Goal: Task Accomplishment & Management: Use online tool/utility

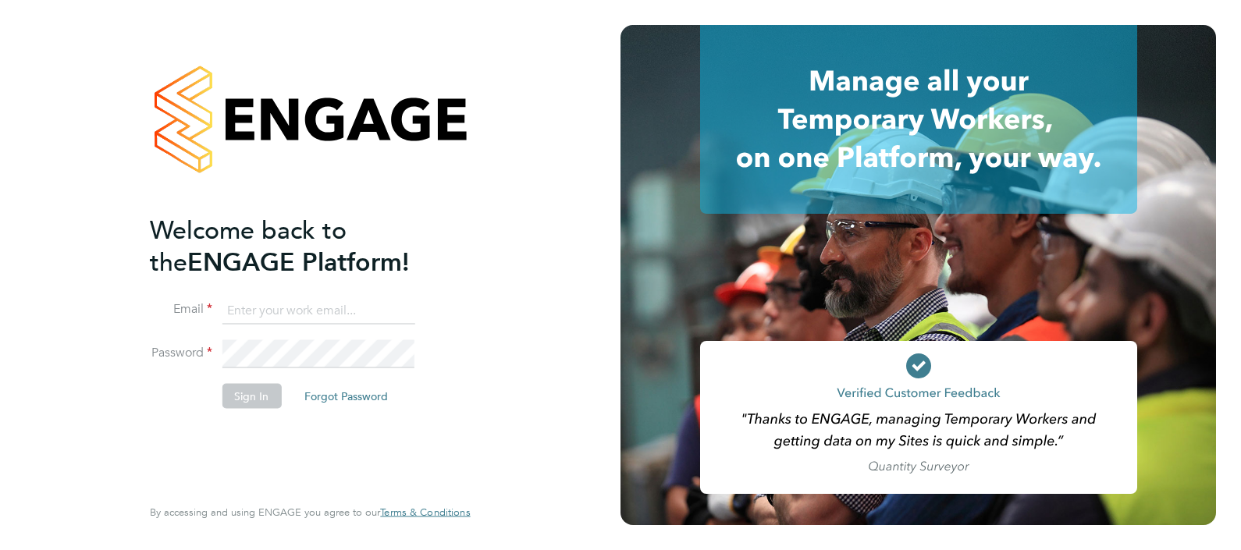
type input "Paul.Willis@Vistry.co.uk"
click at [224, 399] on button "Sign In" at bounding box center [251, 395] width 59 height 25
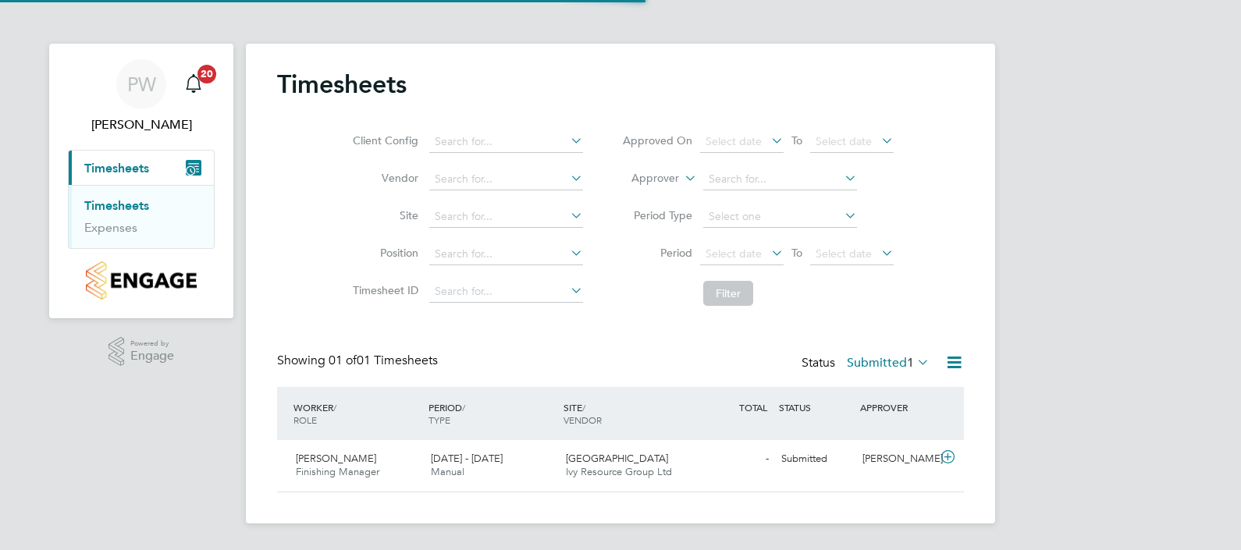
scroll to position [39, 135]
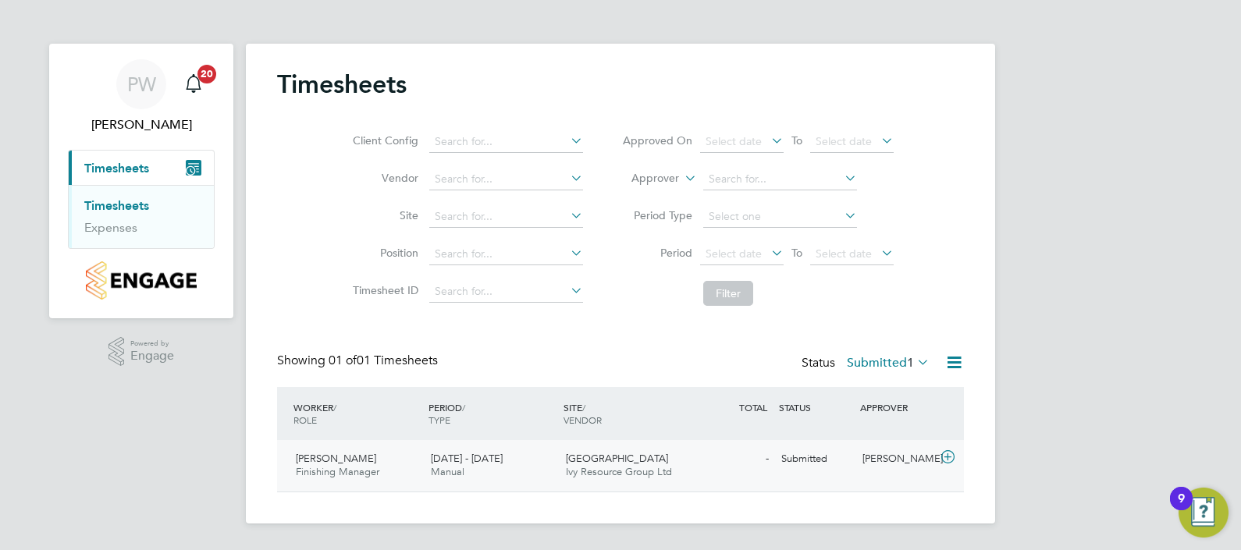
click at [595, 449] on div "Dudbridge Hill Ivy Resource Group Ltd" at bounding box center [626, 465] width 135 height 39
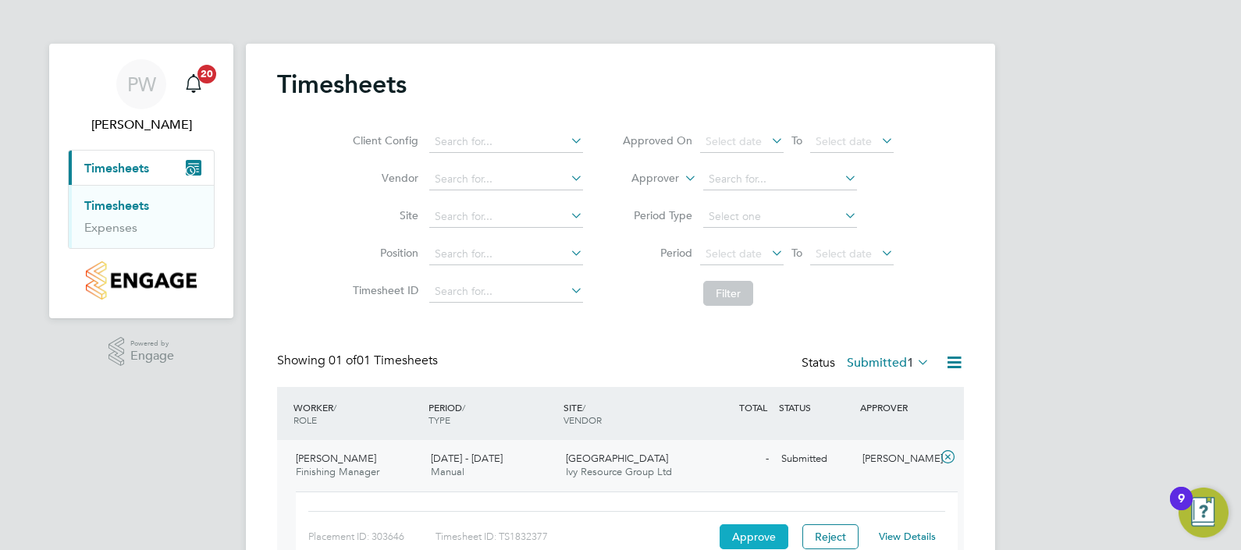
click at [750, 534] on button "Approve" at bounding box center [753, 536] width 69 height 25
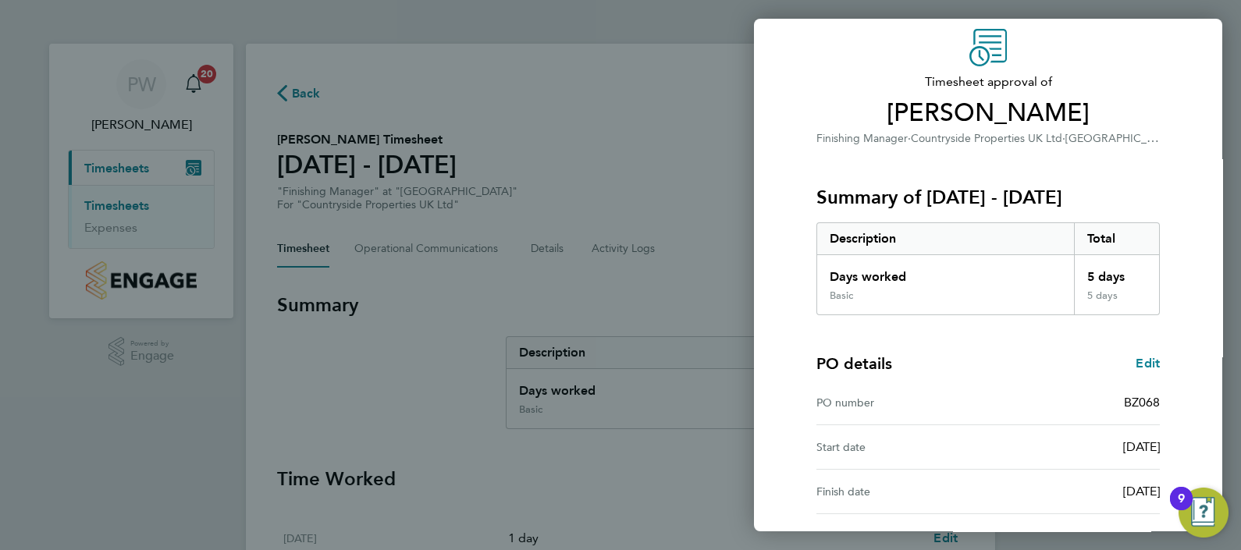
scroll to position [196, 0]
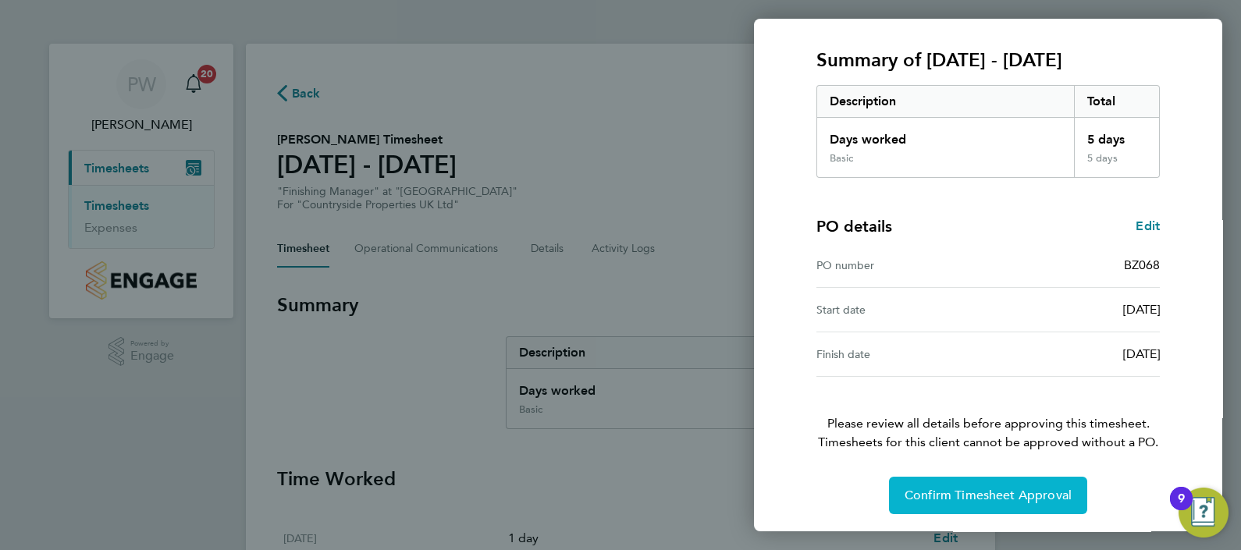
click at [975, 494] on span "Confirm Timesheet Approval" at bounding box center [987, 496] width 167 height 16
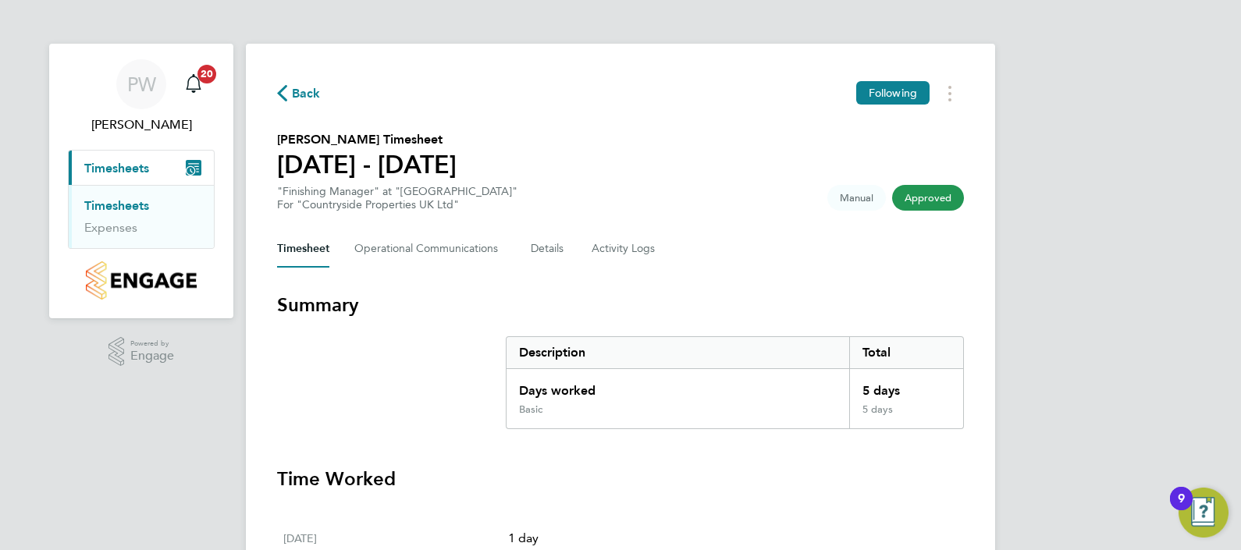
click at [306, 88] on span "Back" at bounding box center [306, 93] width 29 height 19
